Goal: Task Accomplishment & Management: Complete application form

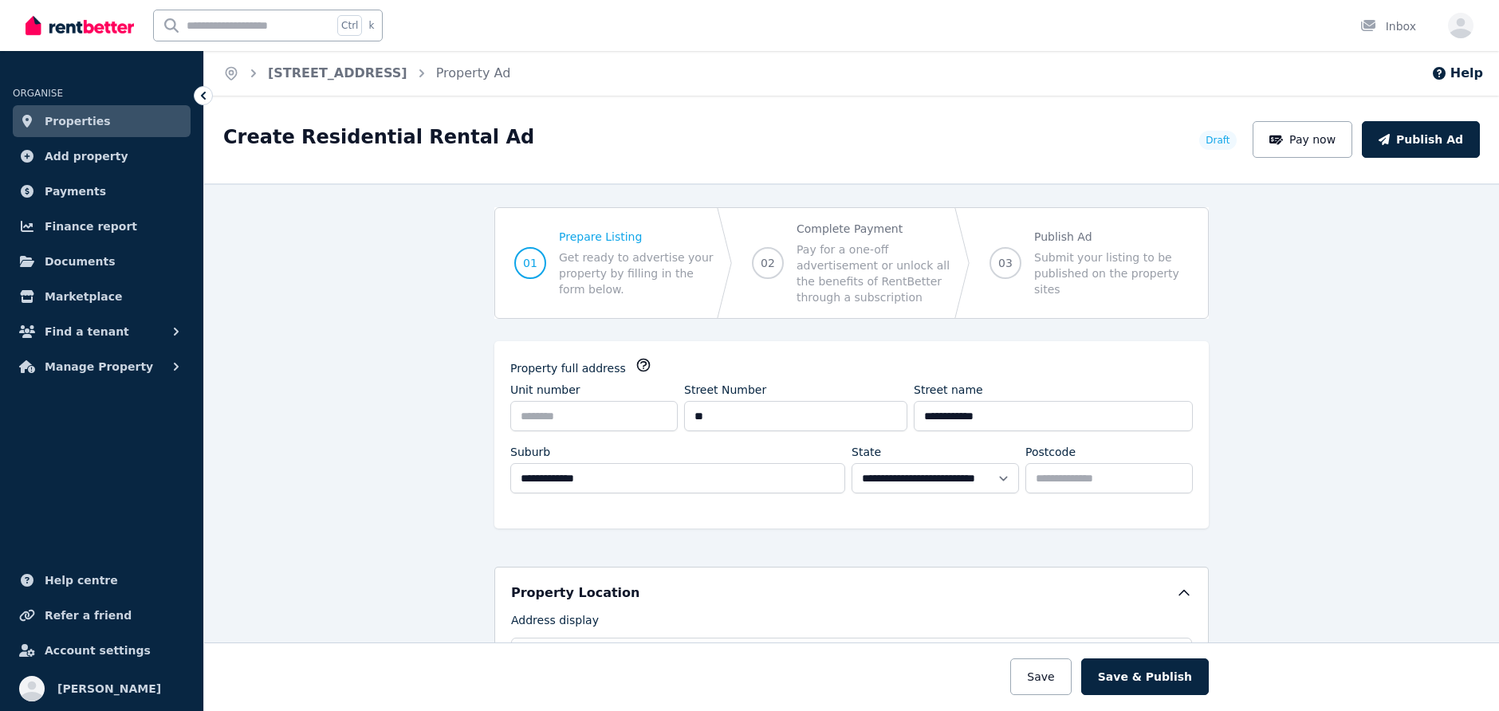
select select "***"
select select "**********"
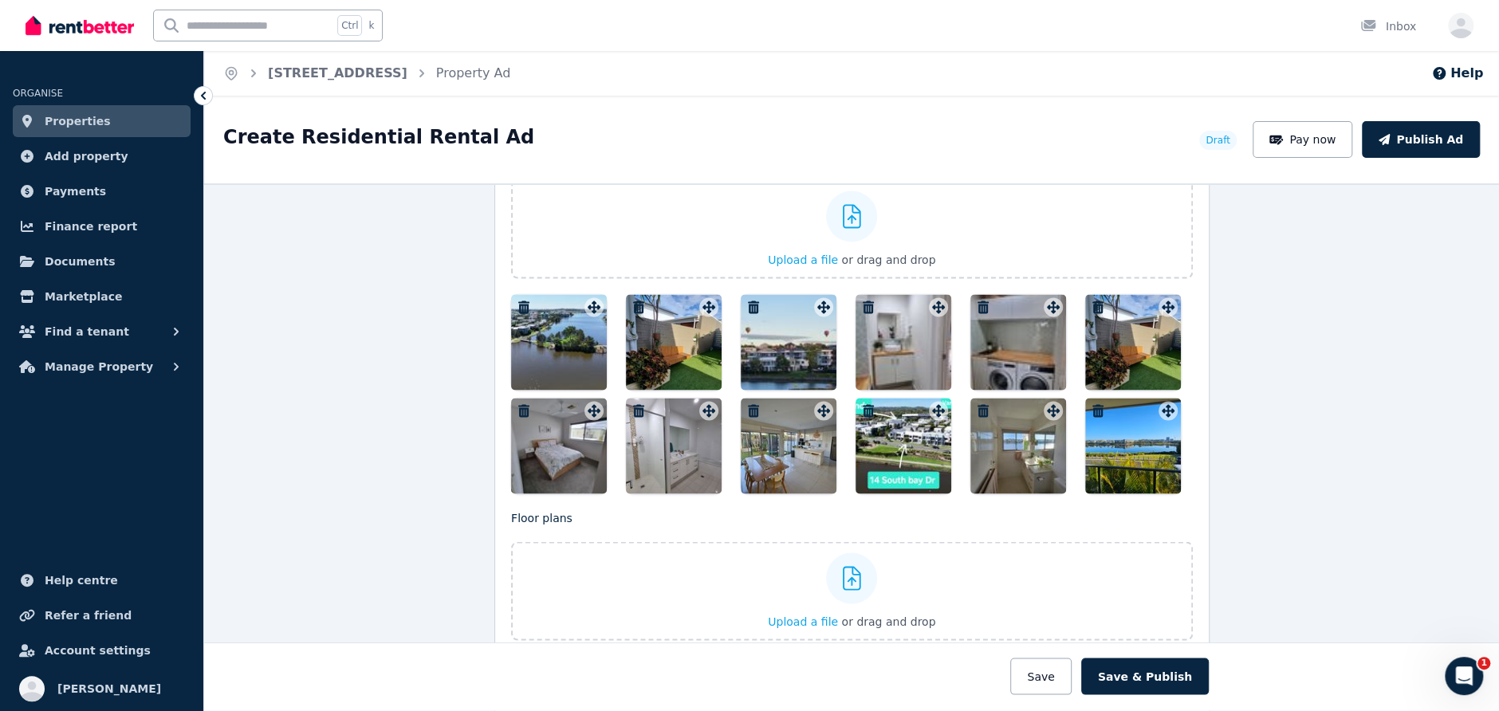
scroll to position [1986, 0]
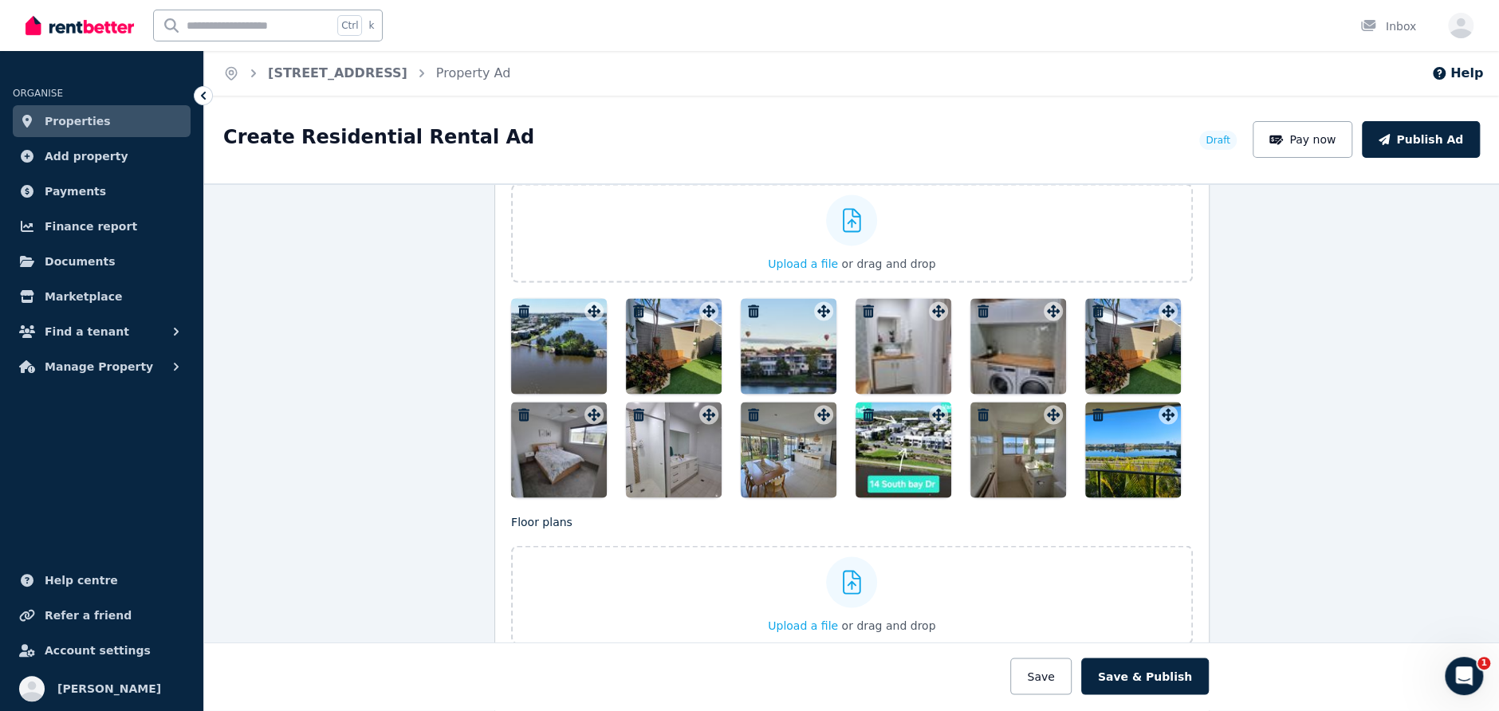
click at [560, 332] on div at bounding box center [559, 346] width 96 height 96
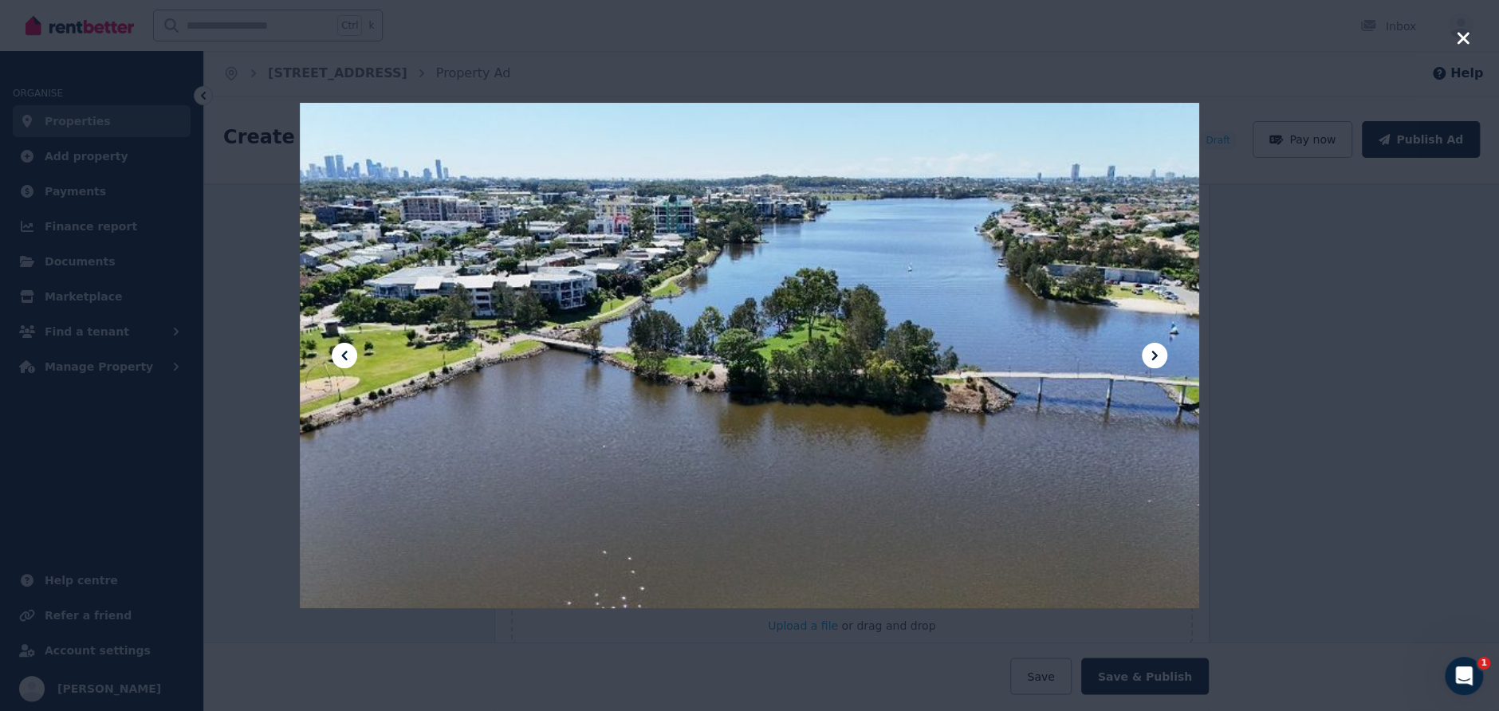
click at [339, 354] on icon at bounding box center [344, 355] width 19 height 19
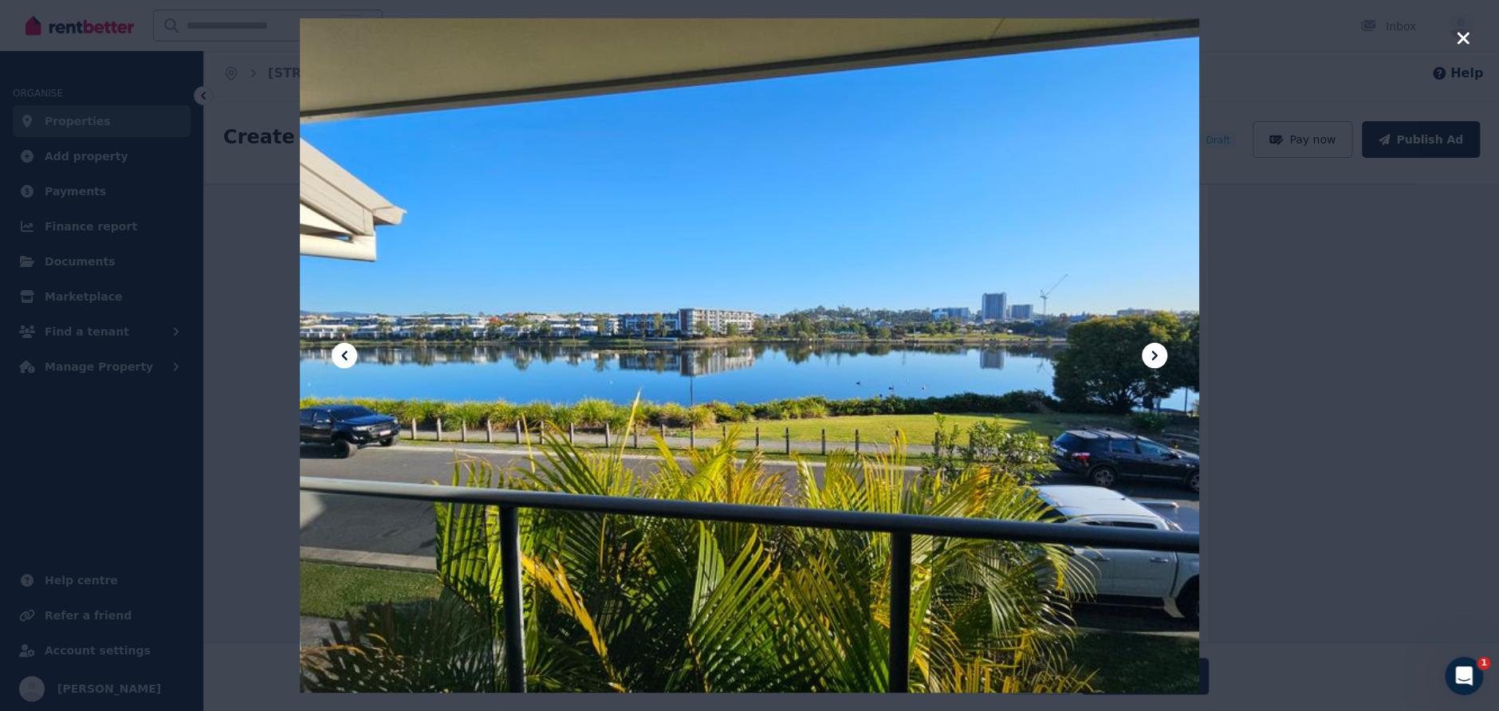
click at [339, 354] on icon at bounding box center [344, 355] width 19 height 19
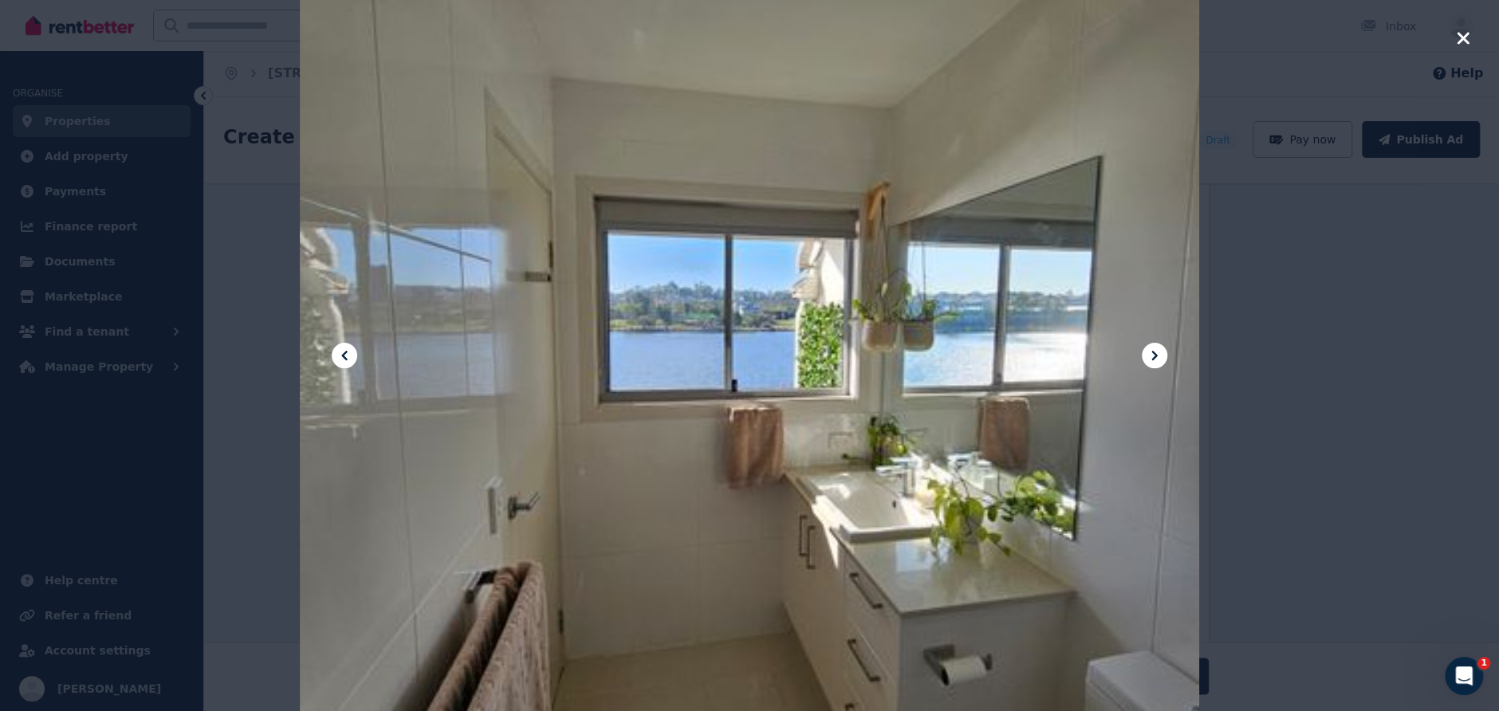
click at [339, 354] on icon at bounding box center [344, 355] width 19 height 19
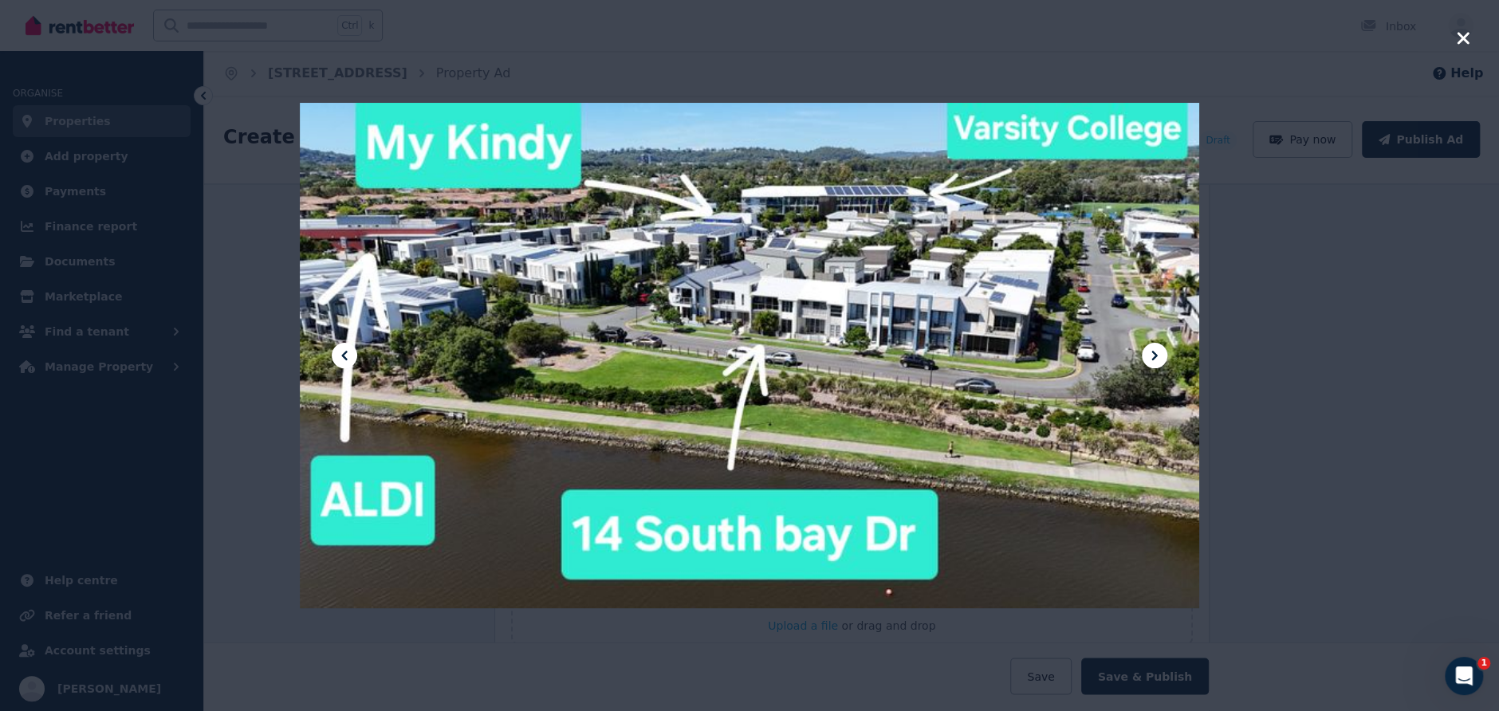
click at [339, 354] on icon at bounding box center [344, 355] width 19 height 19
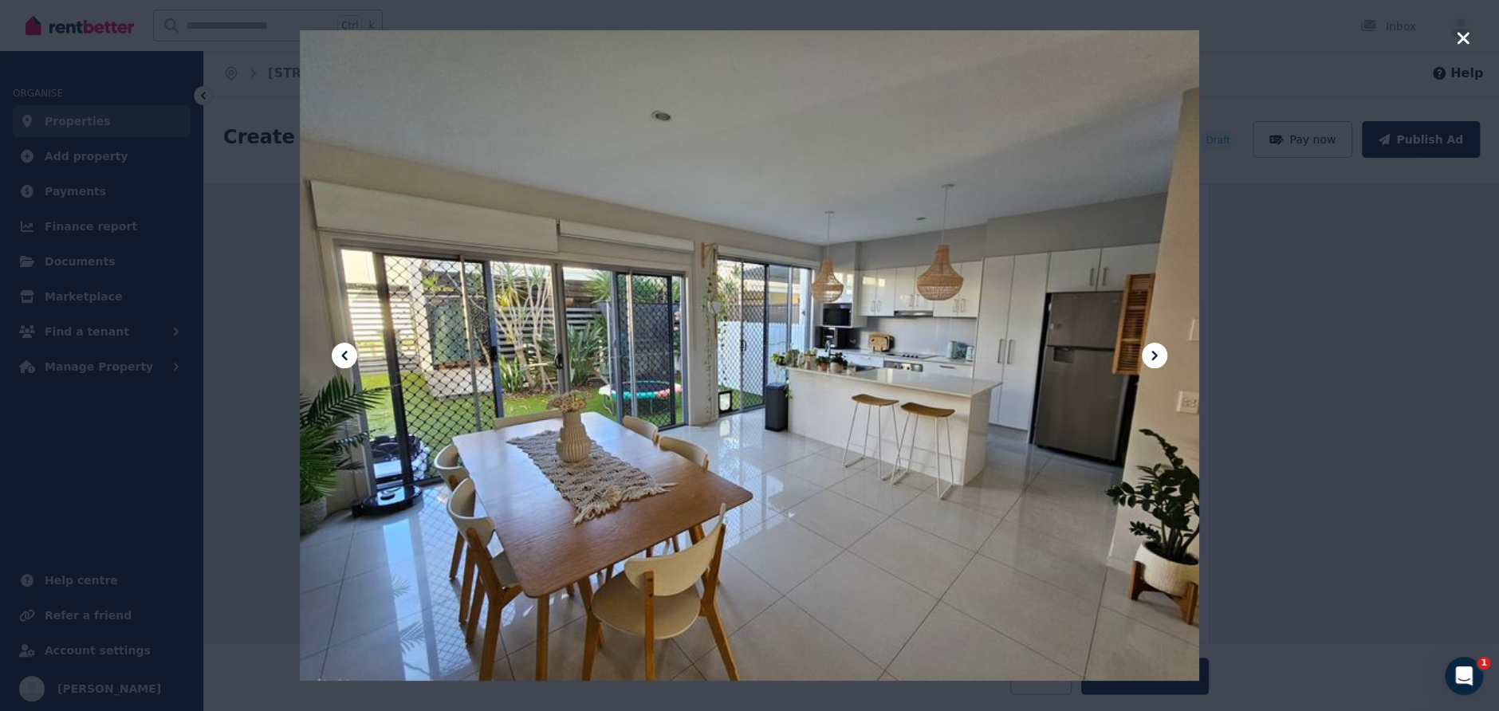
click at [339, 354] on icon at bounding box center [344, 355] width 19 height 19
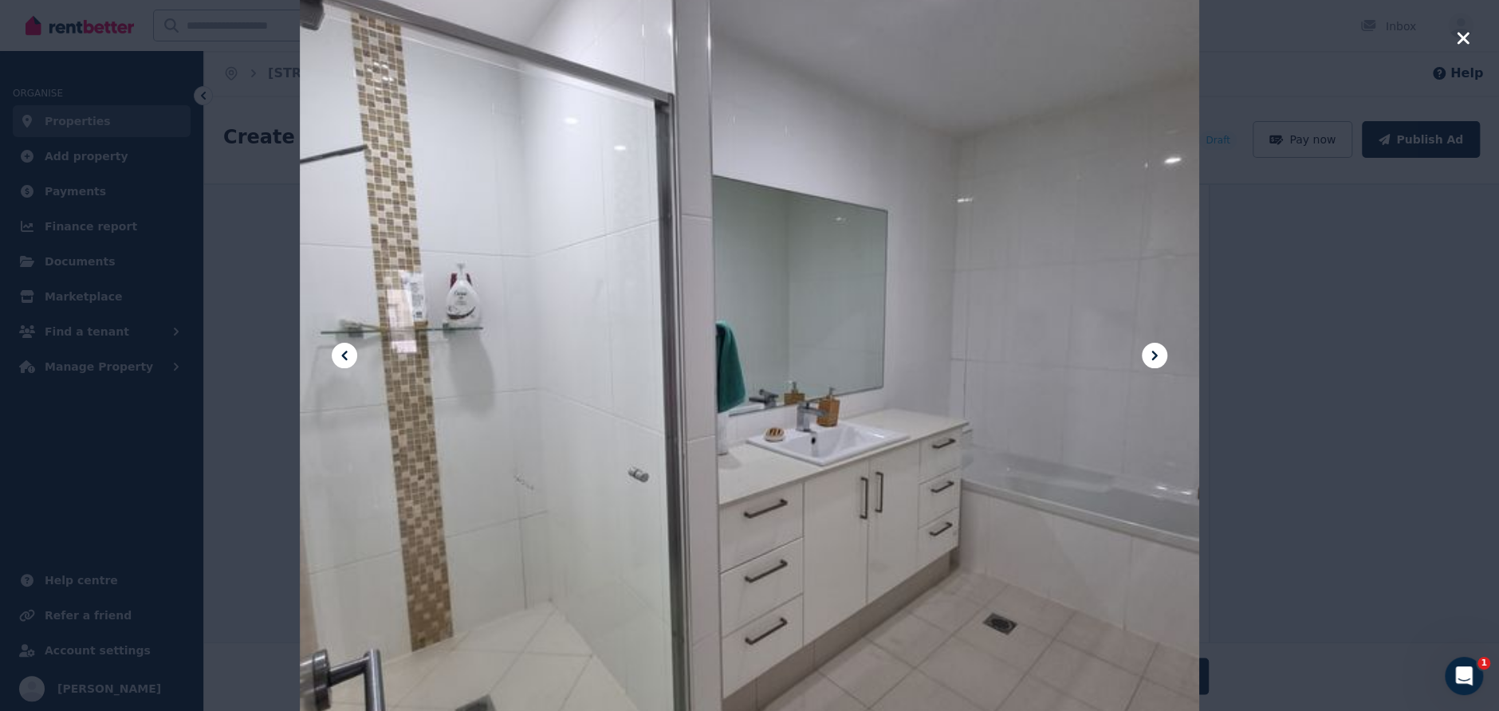
click at [339, 354] on icon at bounding box center [344, 355] width 19 height 19
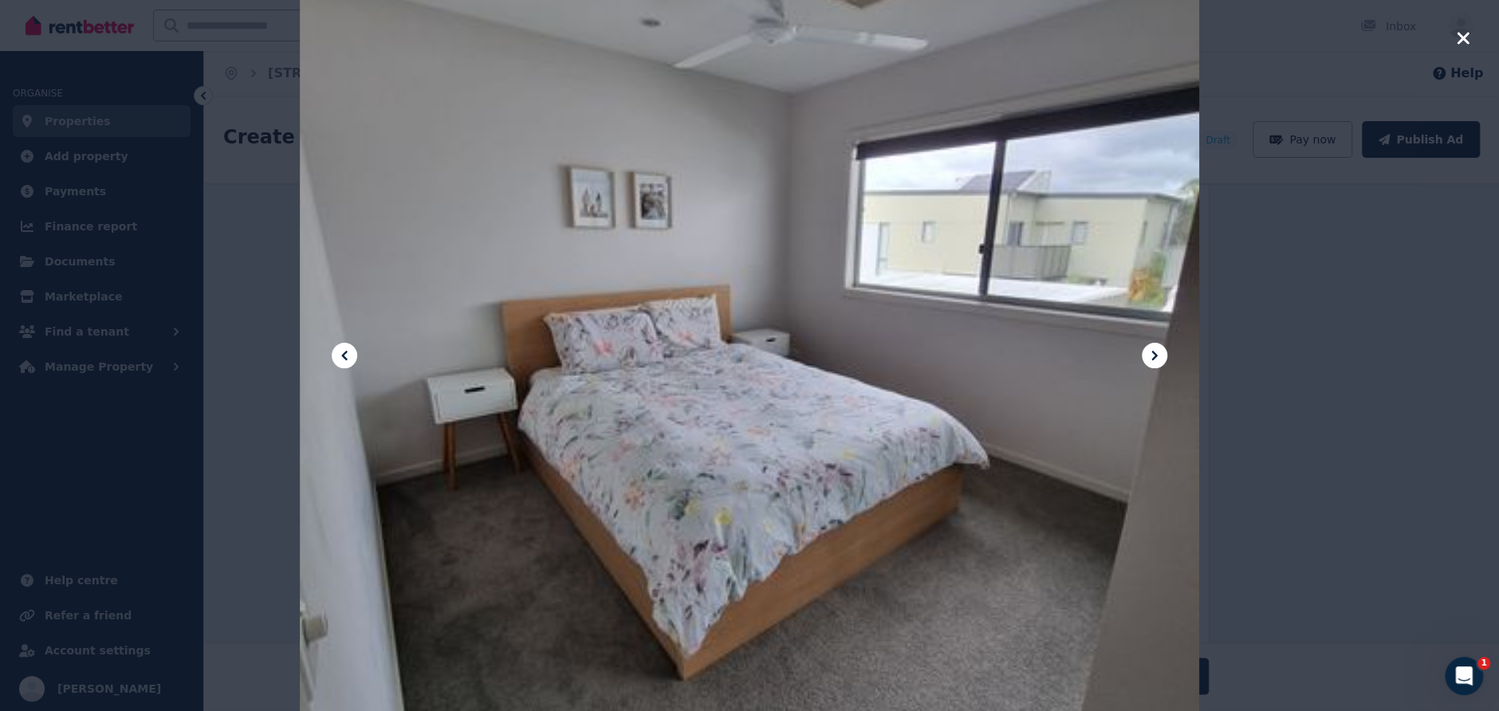
click at [339, 354] on icon at bounding box center [344, 355] width 19 height 19
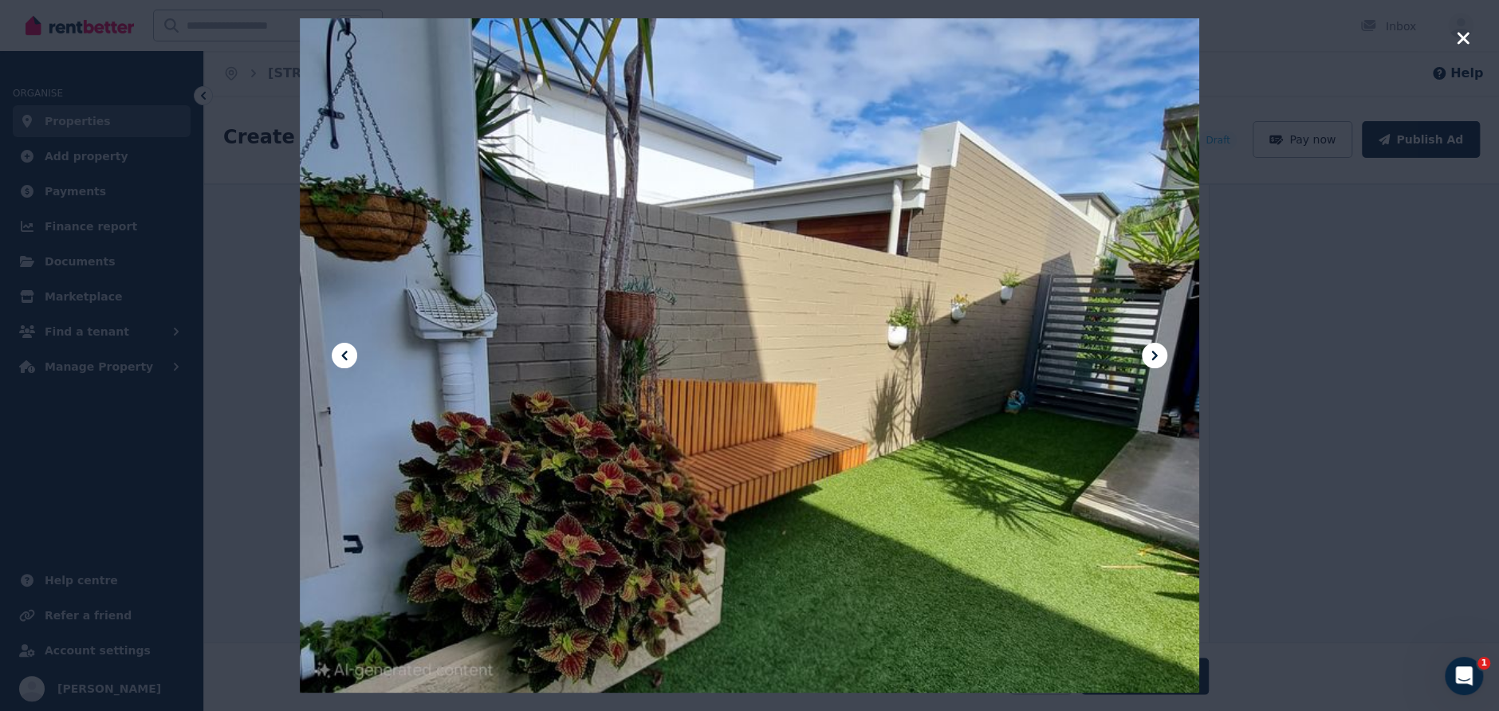
click at [339, 354] on icon at bounding box center [344, 355] width 19 height 19
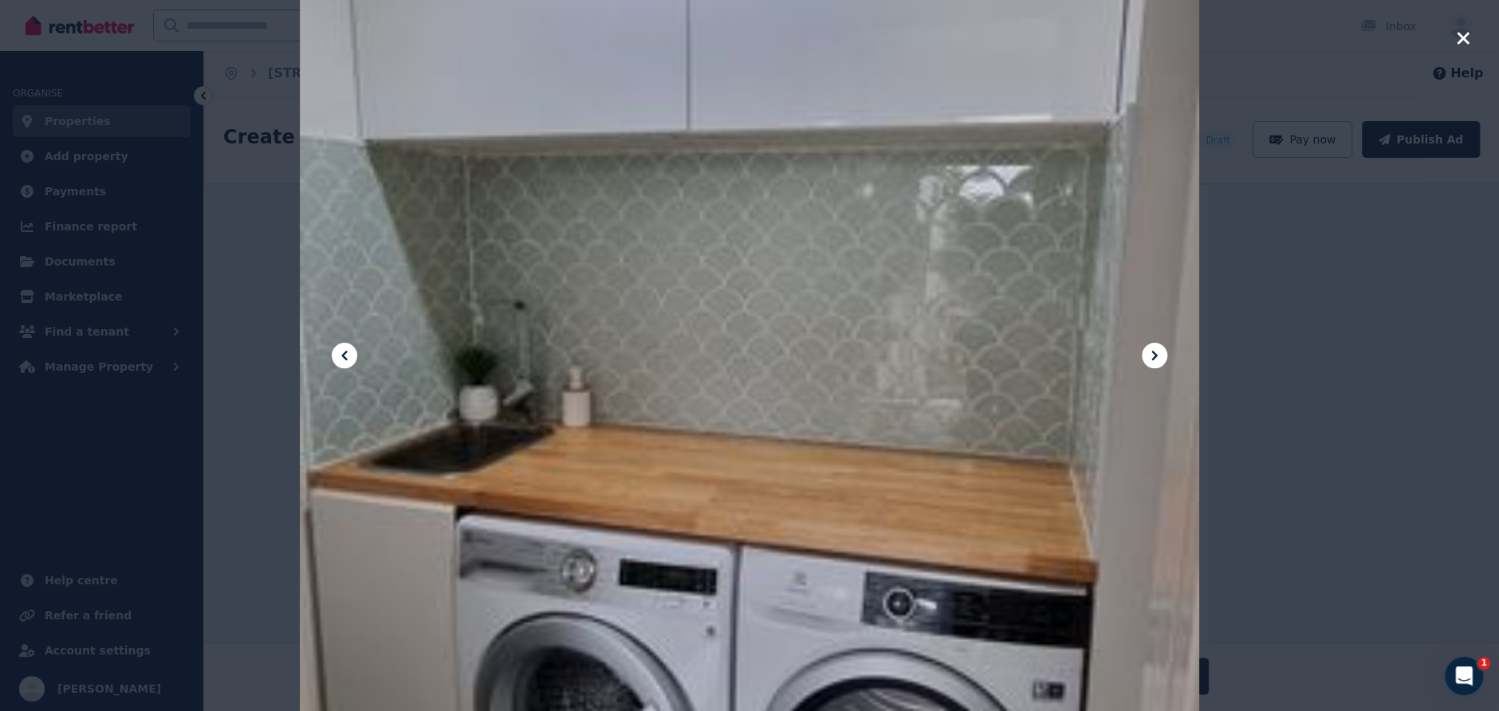
click at [339, 354] on icon at bounding box center [344, 355] width 19 height 19
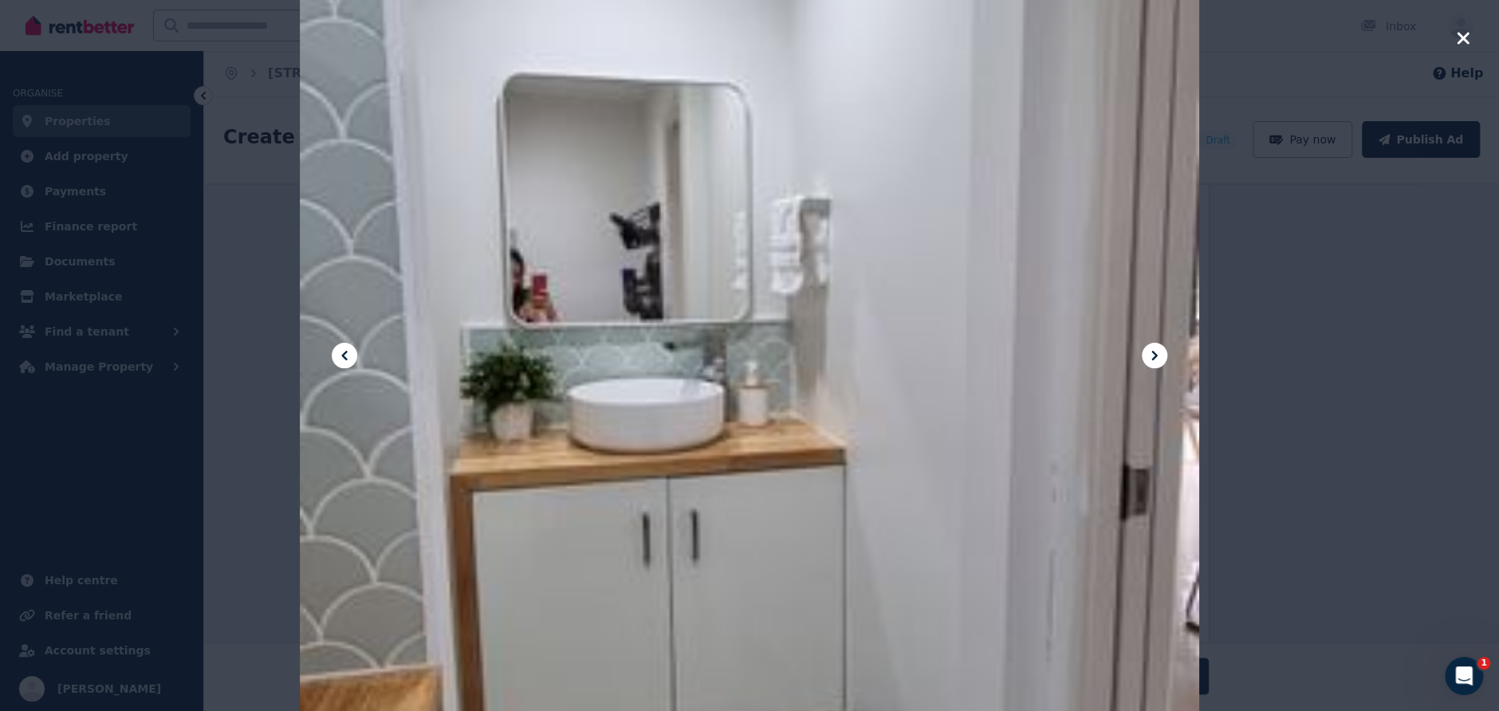
click at [339, 354] on icon at bounding box center [344, 355] width 19 height 19
